Goal: Information Seeking & Learning: Check status

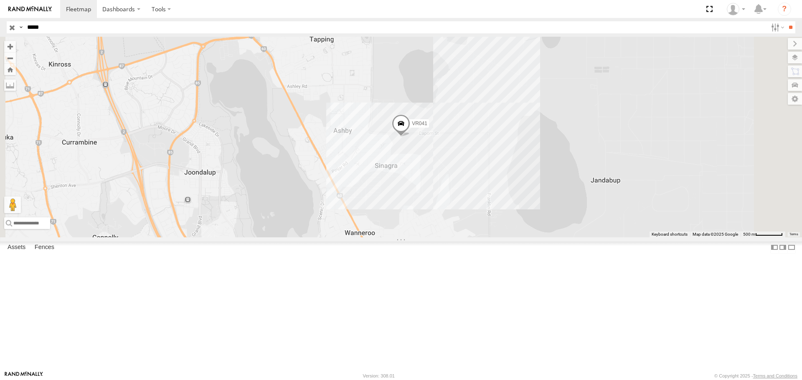
click at [119, 21] on header "Search Query Asset ID Asset Label Registration Manufacturer Model VIN Job ID" at bounding box center [401, 27] width 802 height 19
click at [126, 26] on input "*****" at bounding box center [395, 27] width 743 height 12
type input "*"
click at [786, 21] on input "**" at bounding box center [791, 27] width 10 height 12
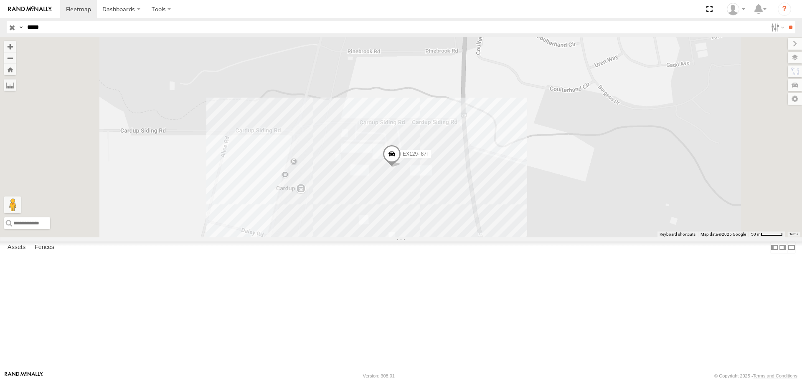
click at [401, 168] on span at bounding box center [392, 156] width 18 height 23
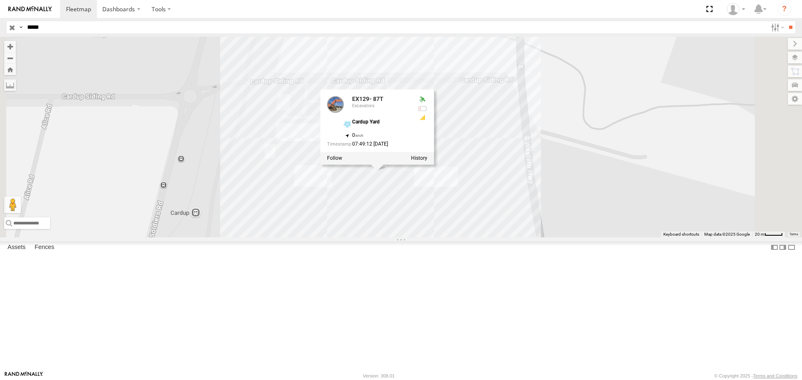
click at [655, 230] on div "EX129- 87T EX129- 87T Excavators Cardup Yard -32.2422 , 116.00391 0 07:49:12 [D…" at bounding box center [401, 137] width 802 height 200
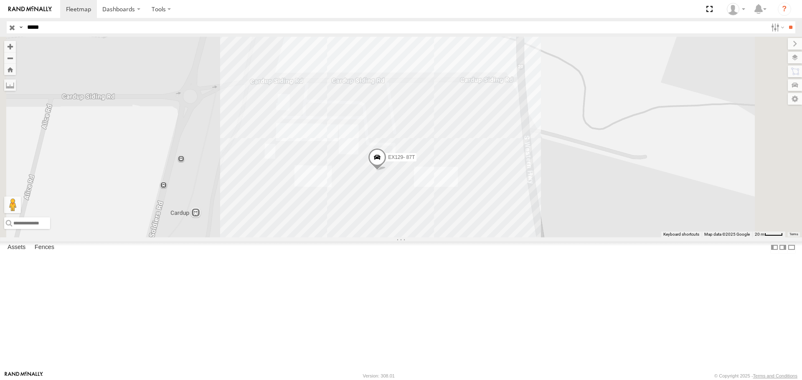
drag, startPoint x: 162, startPoint y: 26, endPoint x: 13, endPoint y: 31, distance: 150.0
click at [13, 31] on div "Search Query Asset ID Asset Label Registration Manufacturer Model VIN Job ID Dr…" at bounding box center [396, 27] width 779 height 12
click at [786, 21] on input "**" at bounding box center [791, 27] width 10 height 12
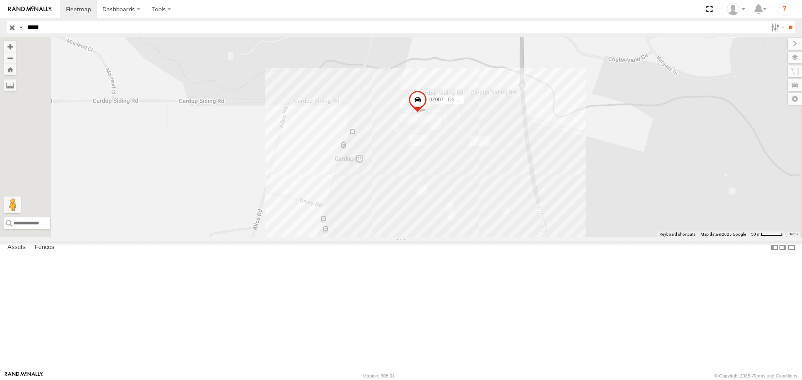
drag, startPoint x: 606, startPoint y: 185, endPoint x: 583, endPoint y: 193, distance: 24.2
click at [583, 193] on div "DZ007 - D5- [PERSON_NAME]" at bounding box center [401, 137] width 802 height 200
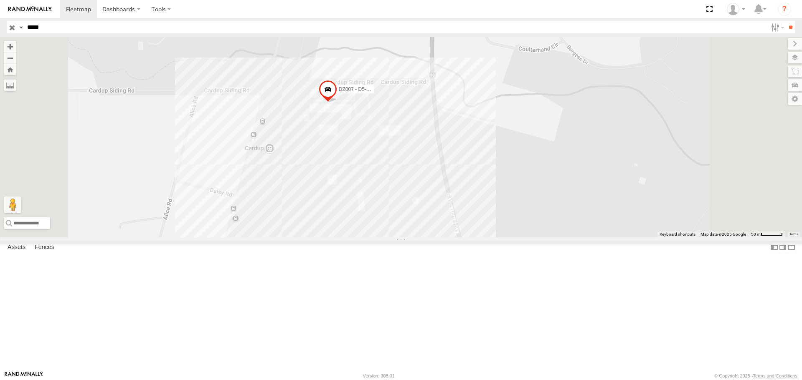
drag, startPoint x: 59, startPoint y: 27, endPoint x: -10, endPoint y: 33, distance: 69.6
click at [0, 33] on html "Dashboards" at bounding box center [401, 190] width 802 height 380
type input "*****"
click at [786, 21] on input "**" at bounding box center [791, 27] width 10 height 12
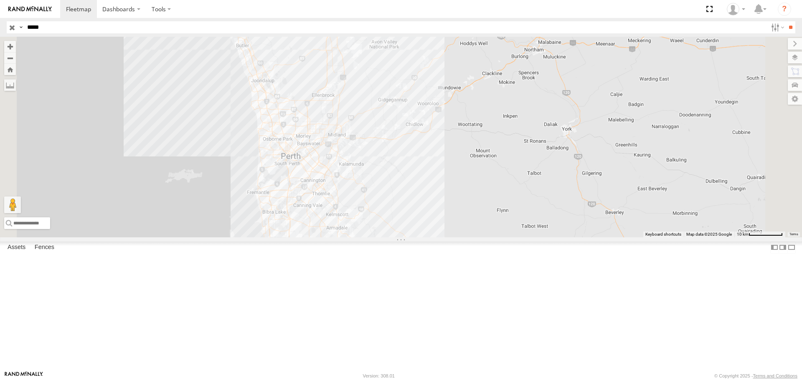
drag, startPoint x: 365, startPoint y: 126, endPoint x: 383, endPoint y: 284, distance: 159.8
click at [383, 237] on div at bounding box center [401, 137] width 802 height 200
click at [0, 0] on div "EX129- 87T" at bounding box center [0, 0] width 0 height 0
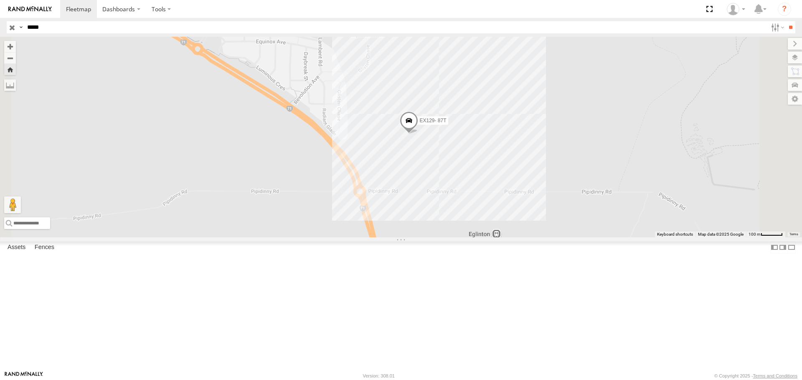
click at [418, 134] on span at bounding box center [409, 123] width 18 height 23
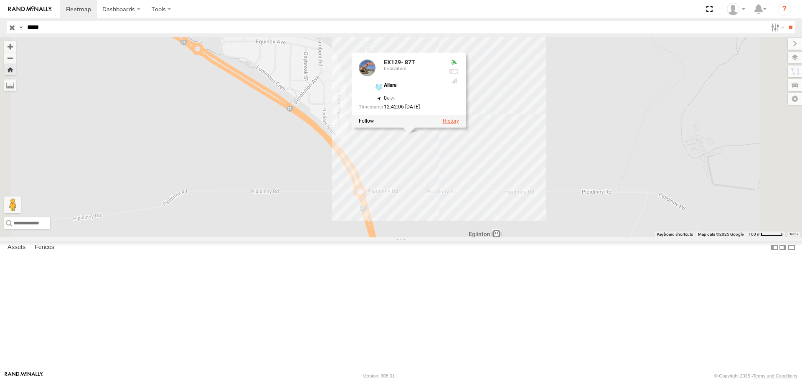
click at [459, 124] on label at bounding box center [451, 122] width 16 height 6
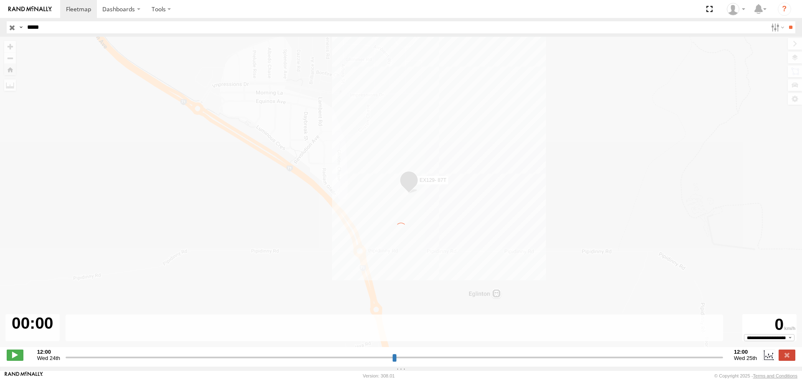
type input "**********"
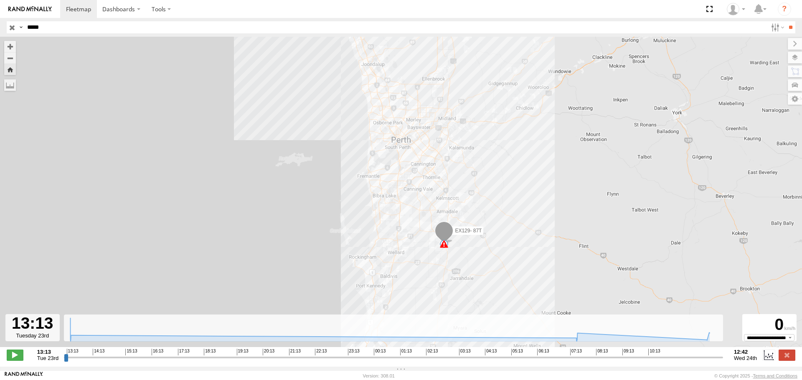
drag, startPoint x: 493, startPoint y: 255, endPoint x: 484, endPoint y: 178, distance: 78.1
click at [484, 178] on div "EX129- 87T 13:15 Tue 13:15 Tue 13:15 Tue 07:46 Wed 07:46 Wed 07:52 Wed 12:27 We…" at bounding box center [401, 197] width 802 height 320
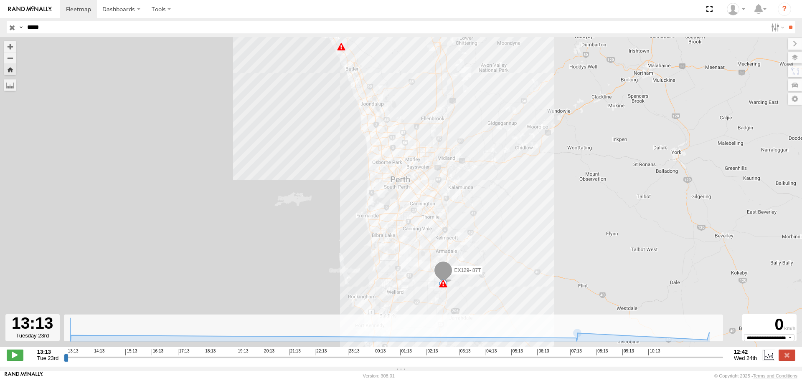
drag, startPoint x: 420, startPoint y: 116, endPoint x: 445, endPoint y: 219, distance: 106.3
click at [445, 219] on div "EX129- 87T 13:15 Tue 13:15 Tue 13:15 Tue 07:46 Wed 07:46 Wed 07:52 Wed 12:27 We…" at bounding box center [401, 197] width 802 height 320
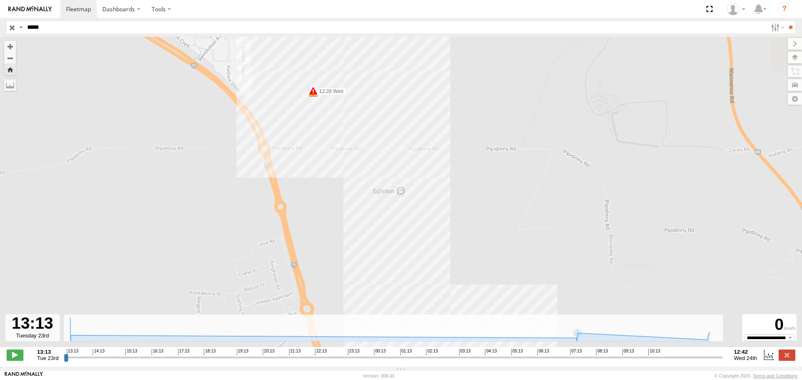
drag, startPoint x: 294, startPoint y: 96, endPoint x: 312, endPoint y: 164, distance: 69.9
click at [312, 164] on div "EX129- 87T 13:15 Tue 13:15 Tue 13:15 Tue 07:46 Wed 07:46 Wed 07:52 Wed 12:27 We…" at bounding box center [401, 197] width 802 height 320
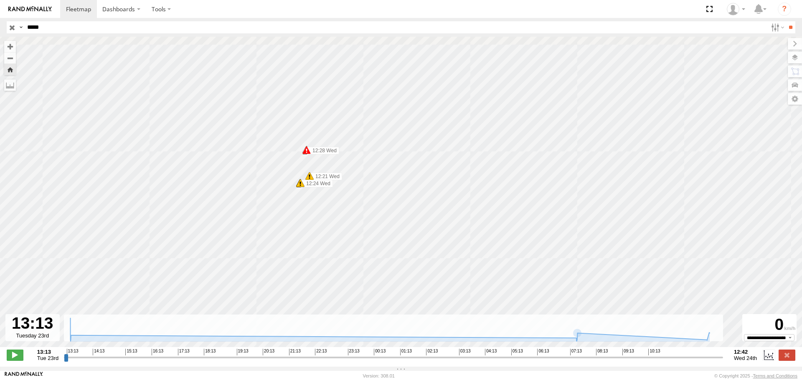
drag, startPoint x: 352, startPoint y: 71, endPoint x: 353, endPoint y: 189, distance: 117.8
click at [353, 189] on div "EX129- 87T 13:15 Tue 13:15 Tue 13:15 Tue 07:46 Wed 07:46 Wed 07:52 Wed 12:27 We…" at bounding box center [401, 197] width 802 height 320
click at [793, 52] on label at bounding box center [795, 58] width 14 height 12
click at [0, 0] on span "Overlays" at bounding box center [0, 0] width 0 height 0
click at [0, 0] on span "Basemaps" at bounding box center [0, 0] width 0 height 0
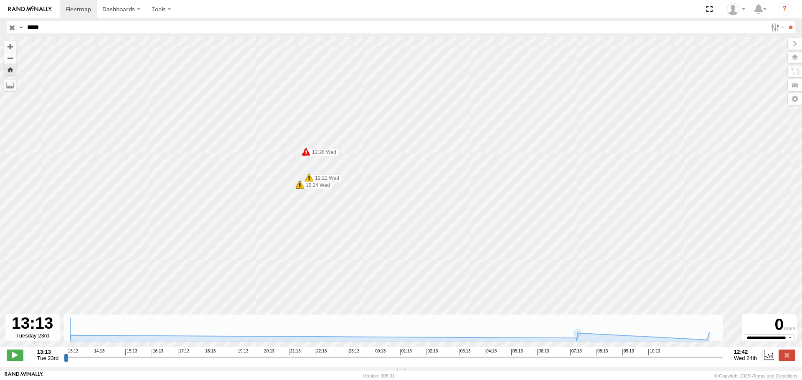
click at [0, 0] on span "Satellite + Roadmap" at bounding box center [0, 0] width 0 height 0
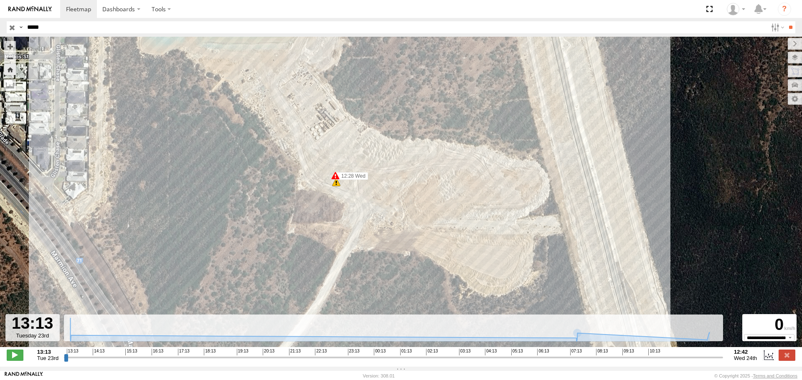
drag, startPoint x: 409, startPoint y: 213, endPoint x: 392, endPoint y: 193, distance: 26.7
click at [392, 193] on div "EX129- 87T 13:15 Tue 13:15 Tue 13:15 Tue 07:46 Wed 07:46 Wed 07:52 Wed 12:27 We…" at bounding box center [401, 197] width 802 height 320
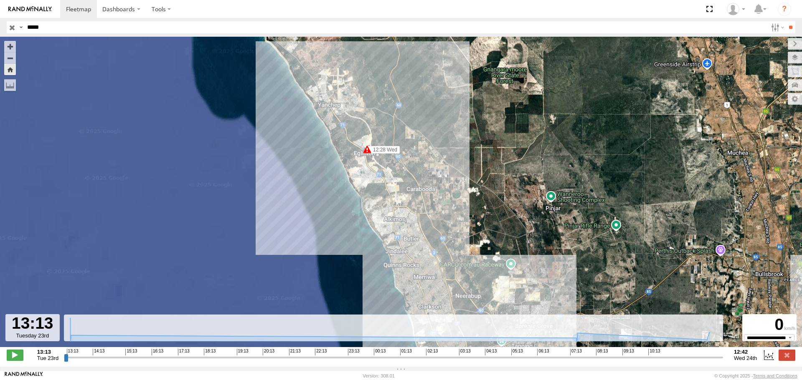
click at [369, 149] on span at bounding box center [367, 149] width 8 height 8
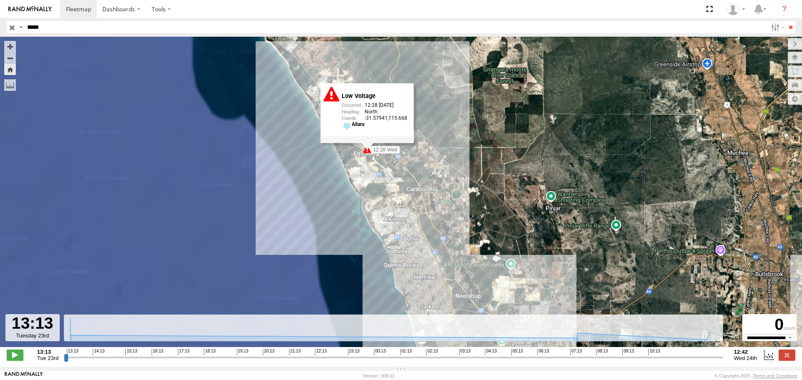
click at [363, 143] on div "Low Voltage 12:28 [DATE] North -31.57941 115.668 Allara" at bounding box center [367, 113] width 93 height 60
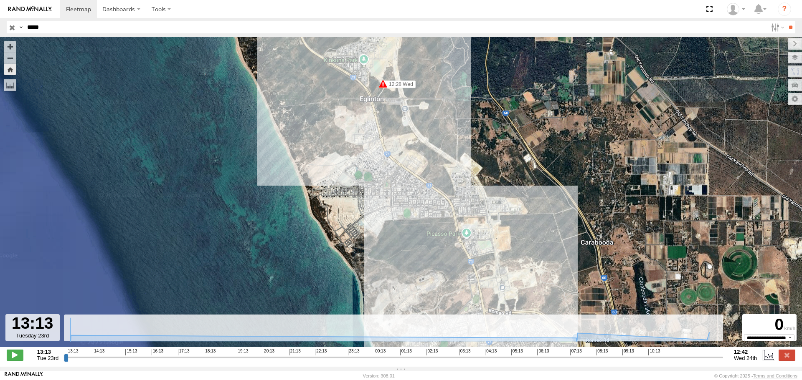
drag, startPoint x: 385, startPoint y: 84, endPoint x: 396, endPoint y: 152, distance: 68.9
click at [396, 152] on div "EX129- 87T 13:15 Tue 13:15 Tue 13:15 Tue 07:46 Wed 07:46 Wed 07:52 Wed 12:27 We…" at bounding box center [401, 197] width 802 height 320
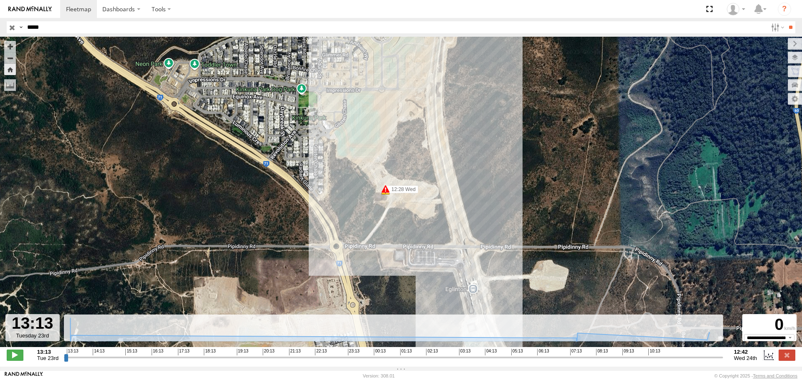
click at [49, 31] on input "*****" at bounding box center [395, 27] width 743 height 12
click at [786, 21] on input "**" at bounding box center [791, 27] width 10 height 12
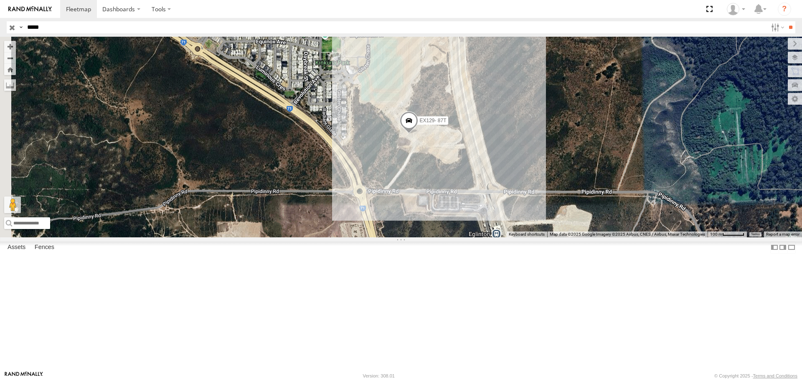
click at [84, 22] on input "*****" at bounding box center [395, 27] width 743 height 12
drag, startPoint x: 84, startPoint y: 22, endPoint x: 53, endPoint y: 27, distance: 31.8
click at [53, 27] on input "*****" at bounding box center [395, 27] width 743 height 12
type input "*****"
click at [786, 21] on input "**" at bounding box center [791, 27] width 10 height 12
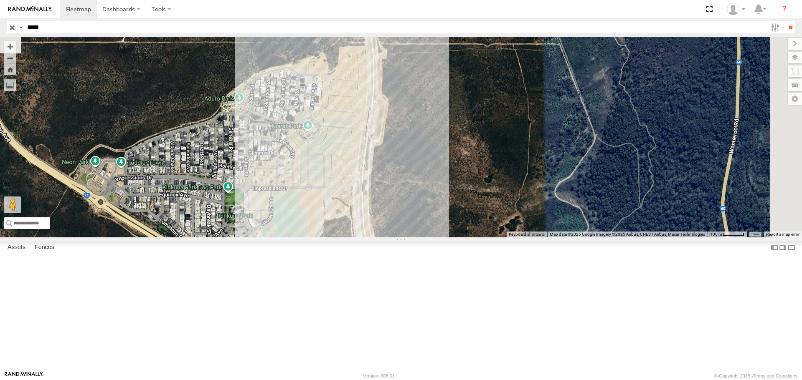
drag, startPoint x: 490, startPoint y: 124, endPoint x: 393, endPoint y: 279, distance: 182.8
click at [393, 237] on div at bounding box center [401, 137] width 802 height 200
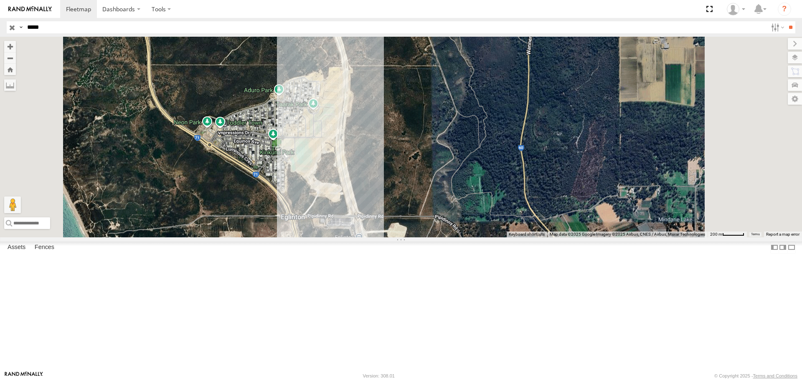
click at [0, 0] on div "VR041" at bounding box center [0, 0] width 0 height 0
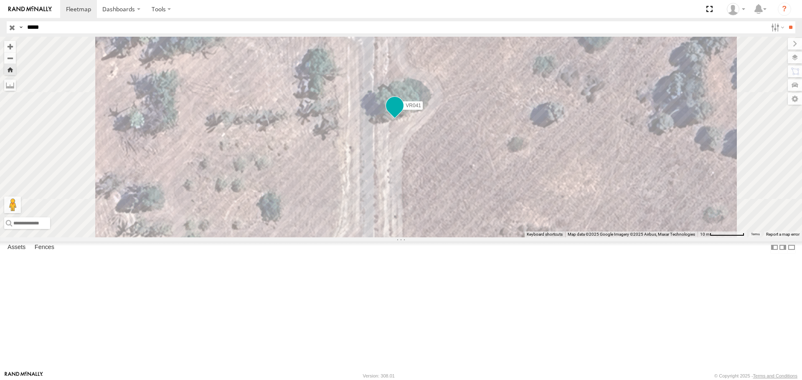
click at [404, 119] on span at bounding box center [395, 107] width 18 height 23
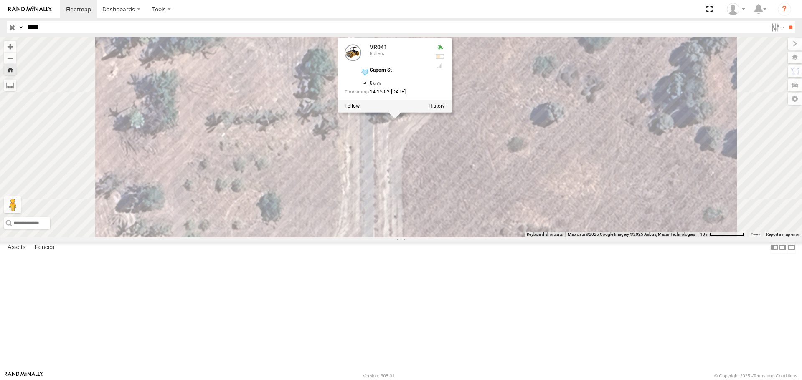
click at [504, 196] on div "VR041 VR041 Rollers Caporn St -31.73408 , 115.81128 0 14:15:02 [DATE]" at bounding box center [401, 137] width 802 height 200
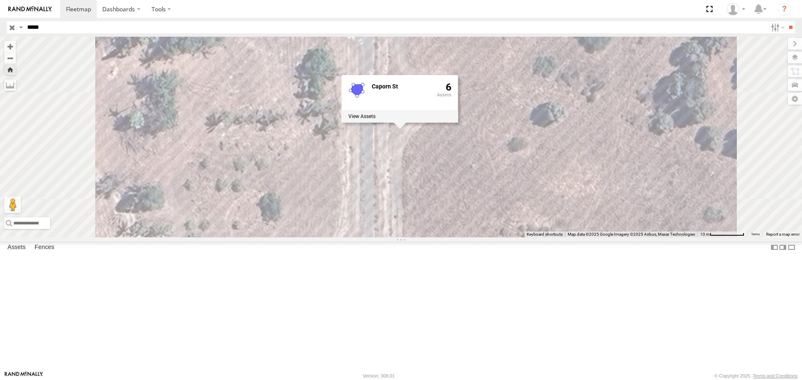
click at [507, 207] on div "[STREET_ADDRESS]" at bounding box center [401, 137] width 802 height 200
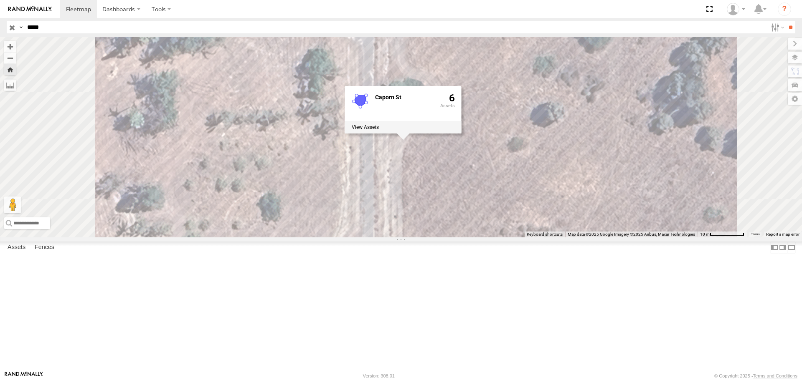
click at [580, 233] on div "[STREET_ADDRESS]" at bounding box center [401, 137] width 802 height 200
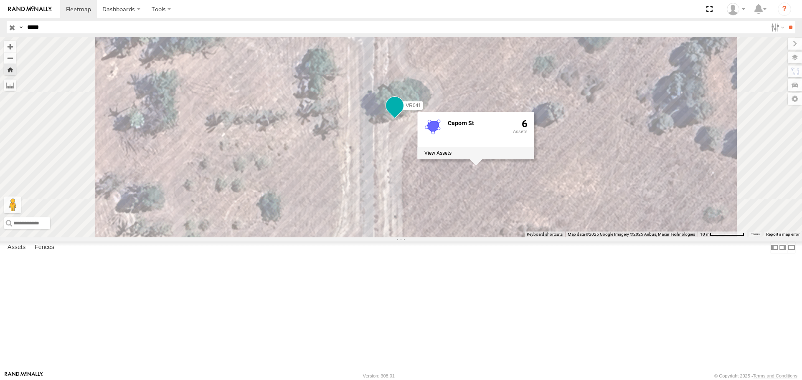
click at [404, 119] on span at bounding box center [395, 107] width 18 height 23
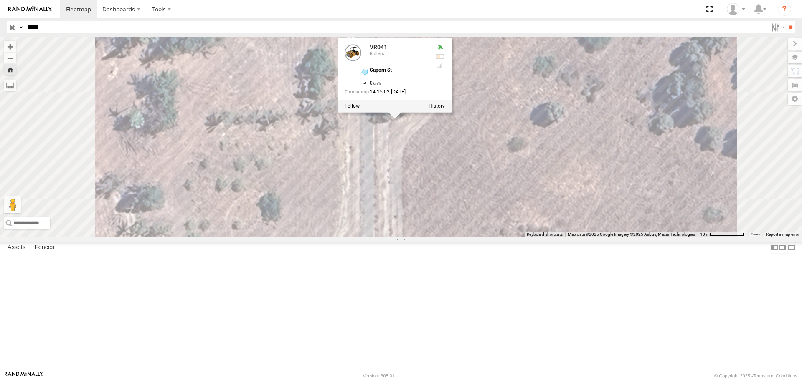
click at [269, 145] on div "VR041 VR041 Rollers Caporn St -31.73408 , 115.81128 0 14:15:02 [DATE]" at bounding box center [401, 137] width 802 height 200
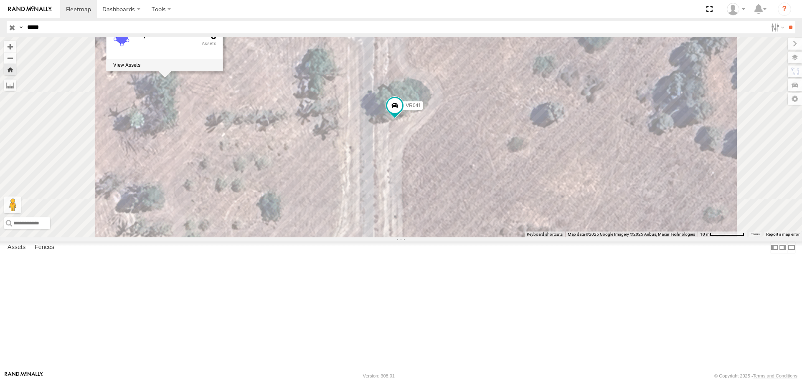
click at [615, 218] on div "[STREET_ADDRESS]" at bounding box center [401, 137] width 802 height 200
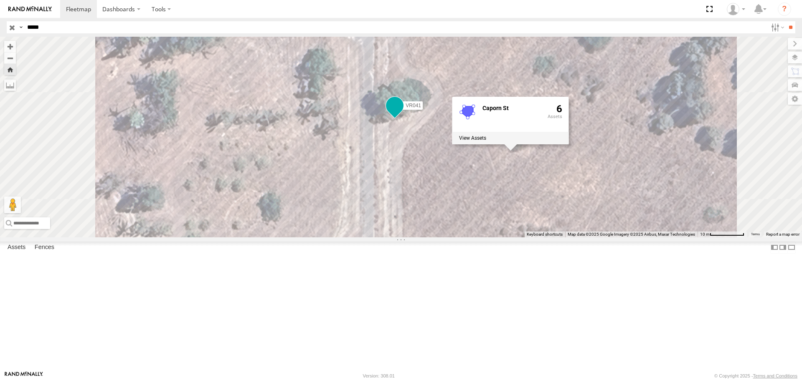
click at [402, 113] on span at bounding box center [394, 105] width 15 height 15
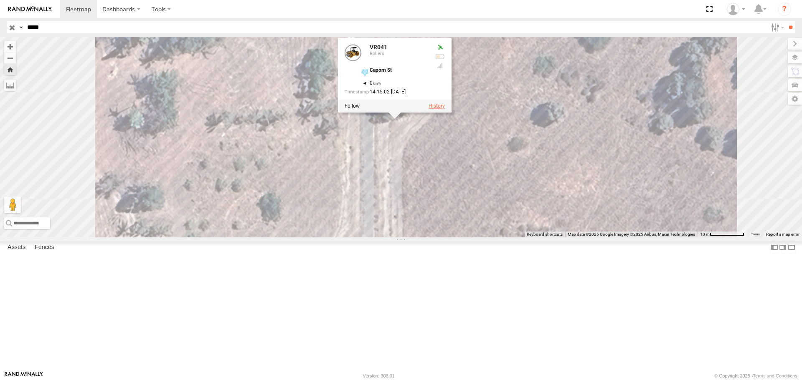
click at [445, 109] on label at bounding box center [437, 107] width 16 height 6
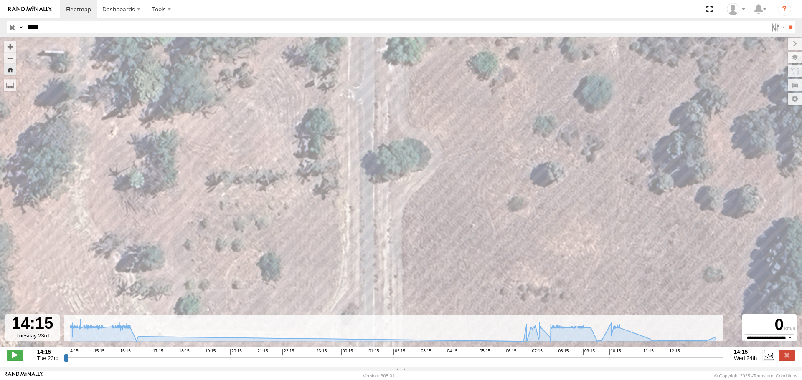
type input "**********"
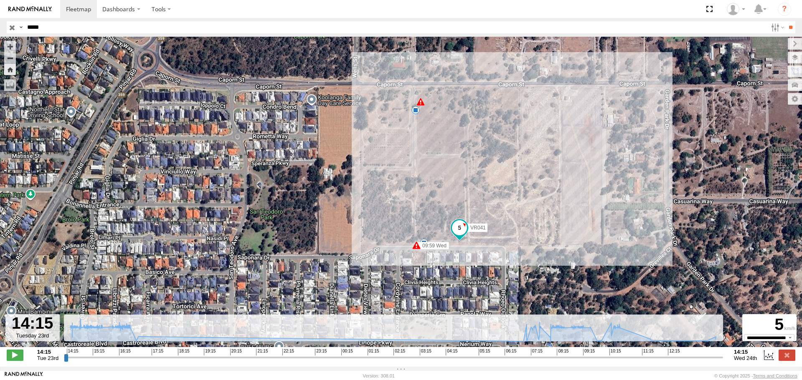
drag, startPoint x: 484, startPoint y: 255, endPoint x: 474, endPoint y: 193, distance: 62.7
click at [474, 193] on div "VR041 09:58 Wed 09:58 Wed 09:59 Wed 30 15 5" at bounding box center [401, 197] width 802 height 320
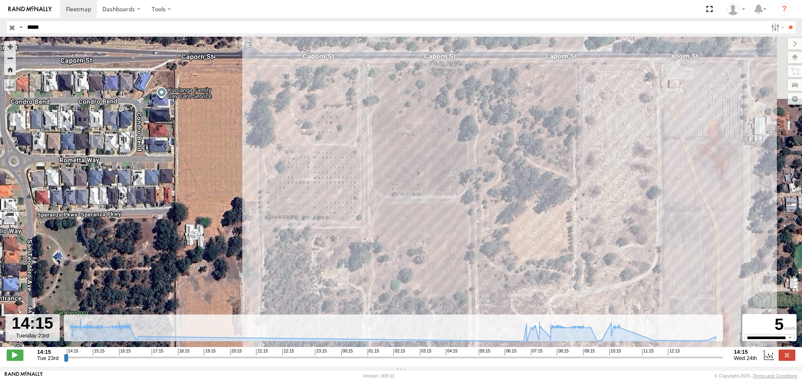
drag, startPoint x: 379, startPoint y: 135, endPoint x: 382, endPoint y: 250, distance: 114.5
click at [382, 250] on div "VR041 09:58 Wed 09:58 Wed 09:59 Wed 15" at bounding box center [401, 197] width 802 height 320
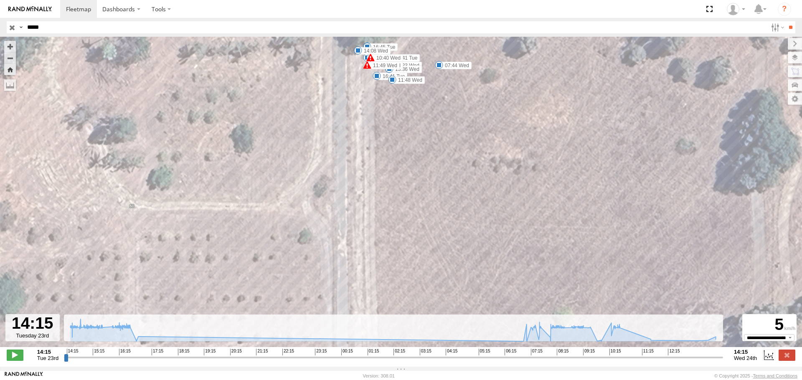
drag, startPoint x: 385, startPoint y: 84, endPoint x: 386, endPoint y: 221, distance: 137.0
click at [386, 221] on div "VR041 09:58 Wed 09:58 Wed 09:59 Wed 07:44 Wed 07:11 Wed 10:39 Wed 10:40 Wed 11:…" at bounding box center [401, 197] width 802 height 320
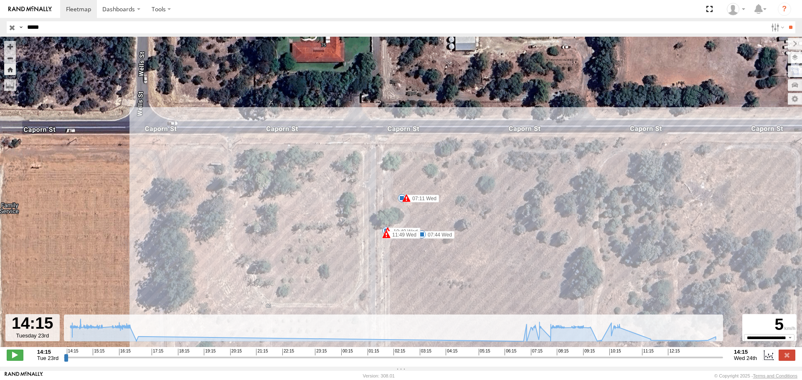
drag, startPoint x: 416, startPoint y: 275, endPoint x: 368, endPoint y: 124, distance: 159.2
click at [371, 147] on div "VR041 09:58 Wed 09:58 Wed 09:59 Wed 07:44 Wed 07:11 Wed 10:39 Wed 10:40 Wed 11:…" at bounding box center [401, 197] width 802 height 320
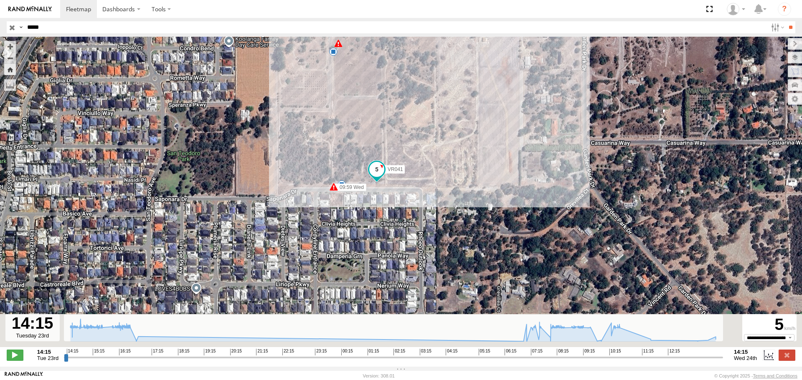
drag, startPoint x: 377, startPoint y: 205, endPoint x: 362, endPoint y: 135, distance: 71.3
click at [363, 136] on div "VR041 09:58 Wed 09:58 Wed 09:59 Wed 30 15 5" at bounding box center [401, 197] width 802 height 320
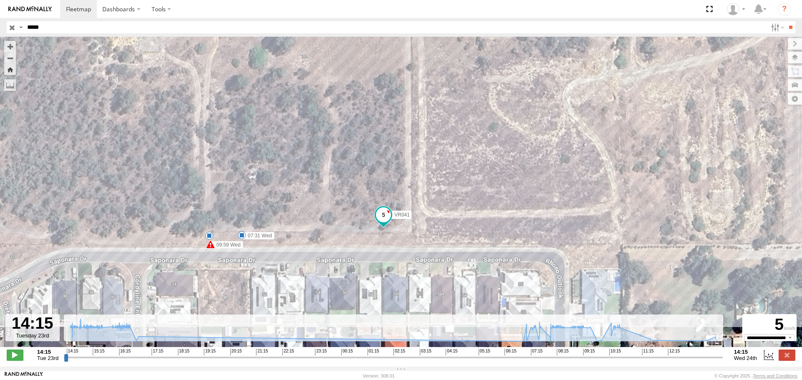
drag, startPoint x: 318, startPoint y: 96, endPoint x: 378, endPoint y: 247, distance: 162.7
click at [378, 247] on div "VR041 09:58 Wed 09:58 Wed 09:59 Wed 07:31 Wed 14" at bounding box center [401, 197] width 802 height 320
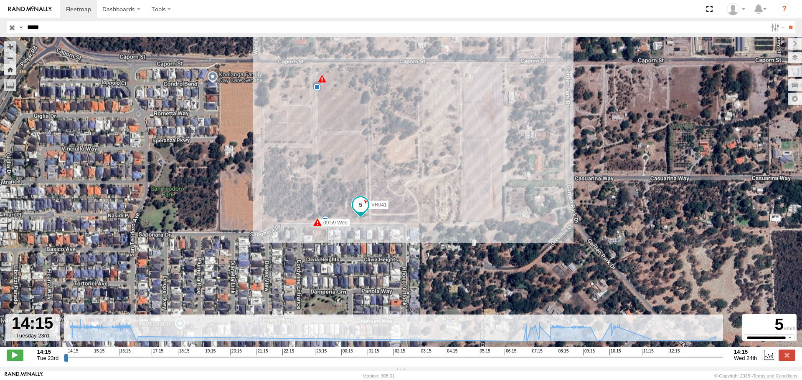
drag, startPoint x: 323, startPoint y: 154, endPoint x: 327, endPoint y: 194, distance: 39.9
click at [327, 194] on div "VR041 09:58 Wed 09:58 Wed 09:59 Wed 30 15 5" at bounding box center [401, 197] width 802 height 320
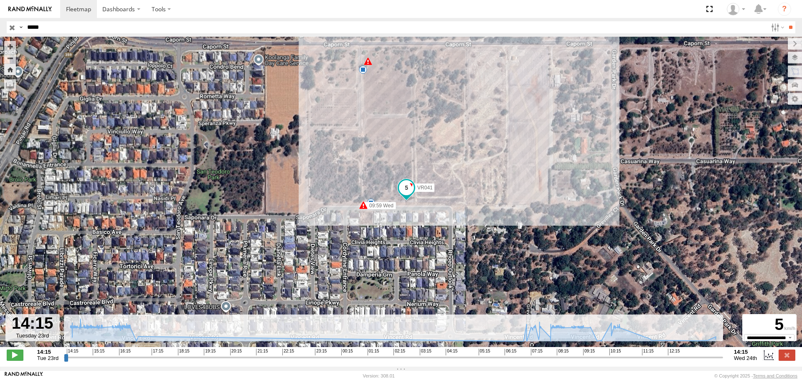
drag, startPoint x: 445, startPoint y: 278, endPoint x: 406, endPoint y: 103, distance: 179.3
click at [406, 103] on div "VR041 09:58 Wed 09:58 Wed 09:59 Wed 30 15 5" at bounding box center [401, 197] width 802 height 320
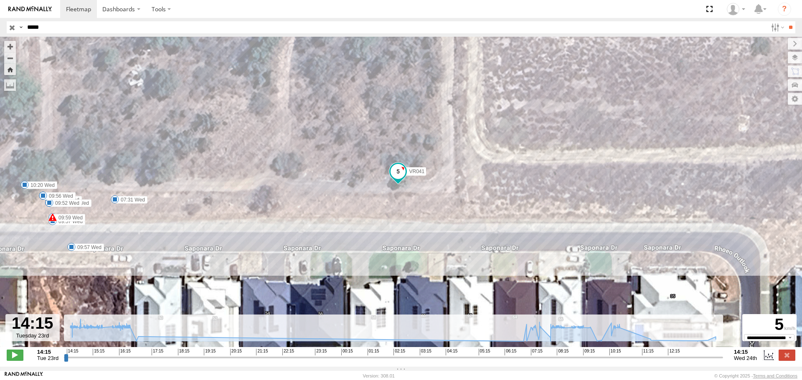
click at [399, 177] on span at bounding box center [398, 171] width 15 height 15
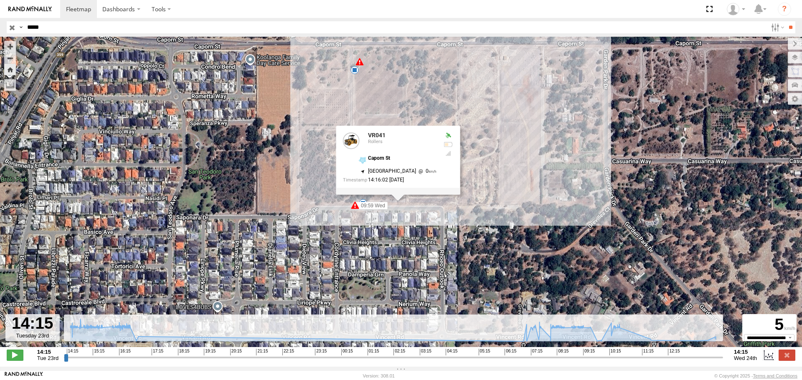
drag, startPoint x: 337, startPoint y: 85, endPoint x: 336, endPoint y: 117, distance: 32.2
click at [336, 117] on div "VR041 09:58 Wed 09:58 Wed 09:59 Wed VR041 Rollers Caporn St -31.73697 , 115.812…" at bounding box center [401, 197] width 802 height 320
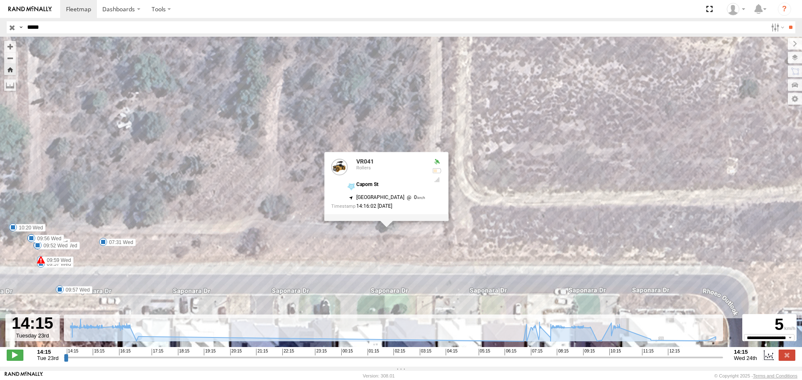
click at [397, 238] on div "VR041 09:58 Wed 09:58 Wed 09:59 Wed VR041 Rollers Caporn St -31.73697 , 115.812…" at bounding box center [401, 197] width 802 height 320
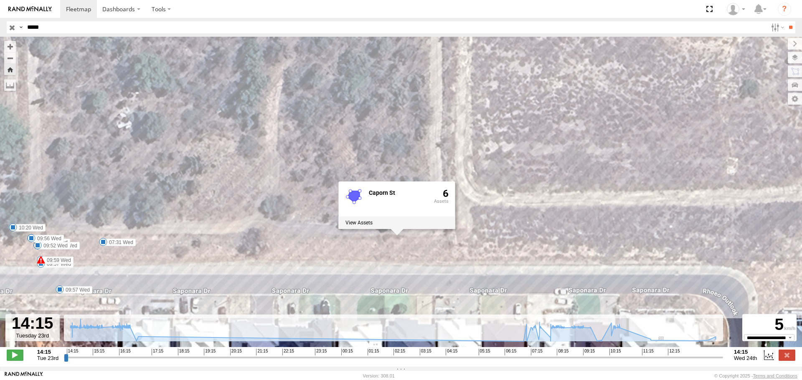
click at [484, 226] on div "VR041 09:58 Wed 09:58 Wed 09:59 Wed 07:31 Wed 09:35 Wed 09:49 Wed 09:50 Wed 09:…" at bounding box center [401, 197] width 802 height 320
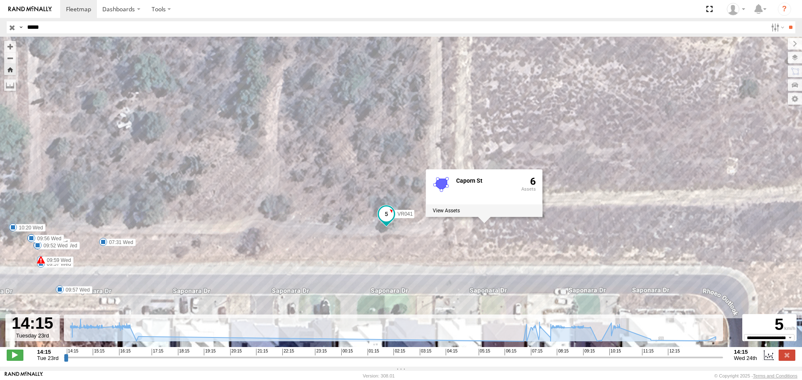
click at [382, 216] on span at bounding box center [386, 213] width 15 height 15
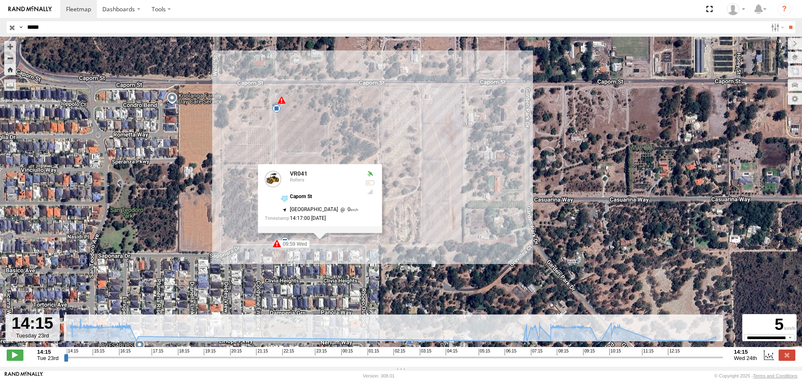
click at [444, 172] on div "VR041 09:58 Wed 09:58 Wed 09:59 Wed VR041 Rollers Caporn St -31.73697 , 115.812…" at bounding box center [401, 197] width 802 height 320
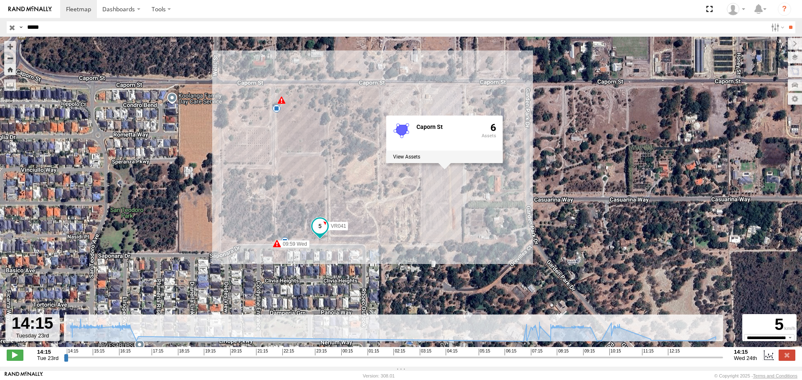
click at [358, 183] on div "VR041 09:58 Wed 09:58 Wed 09:59 Wed 30 15 [STREET_ADDRESS]" at bounding box center [401, 197] width 802 height 320
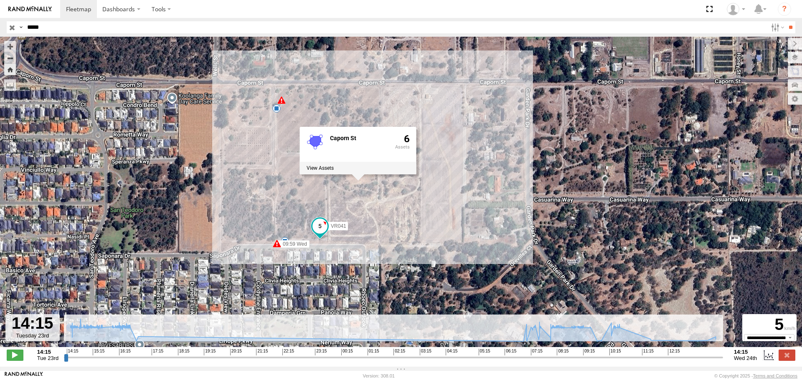
click at [505, 134] on div "VR041 09:58 Wed 09:58 Wed 09:59 Wed 30 15 [STREET_ADDRESS]" at bounding box center [401, 197] width 802 height 320
